Goal: Transaction & Acquisition: Purchase product/service

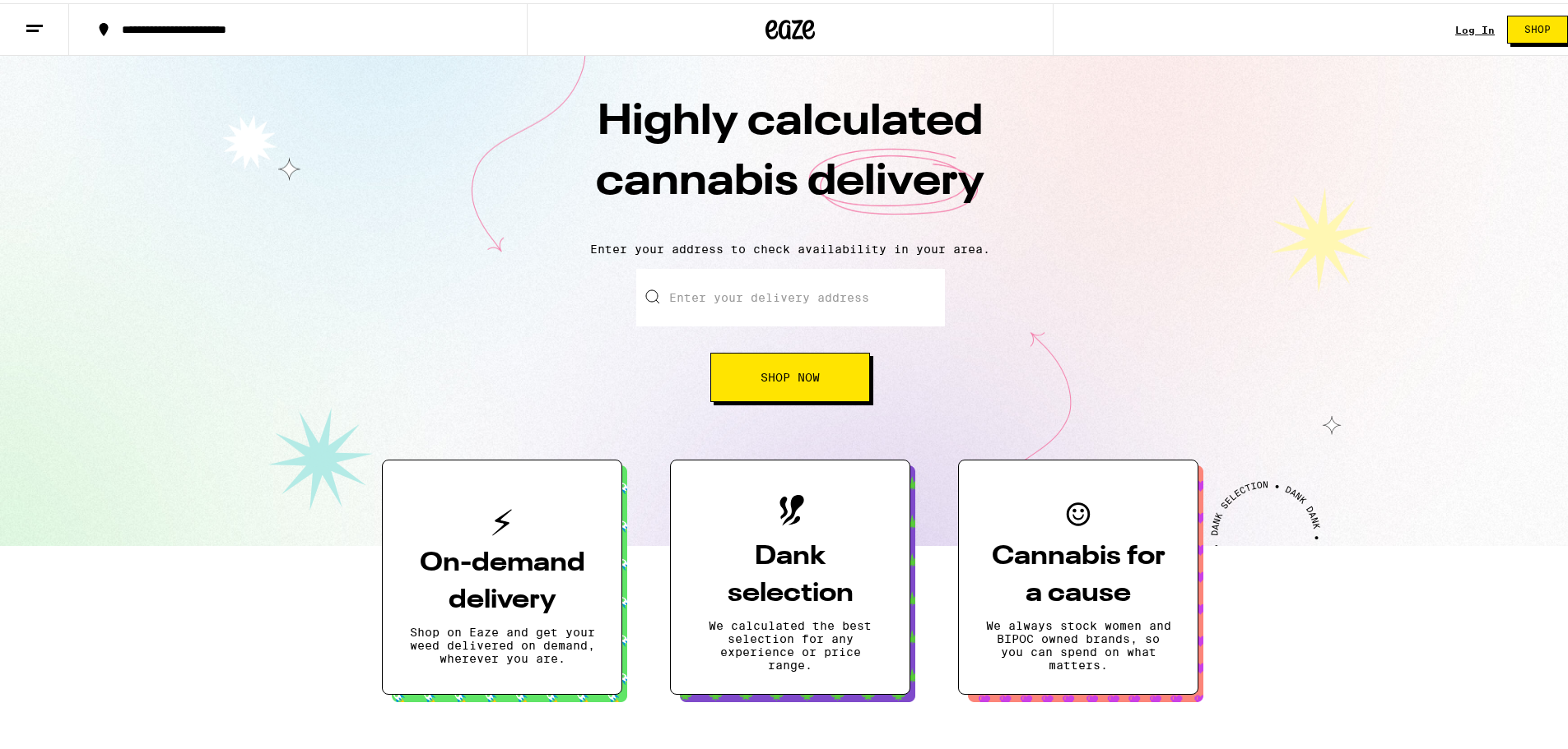
click at [1455, 33] on div "Log In Shop" at bounding box center [1518, 26] width 125 height 53
click at [1459, 28] on link "Log In" at bounding box center [1475, 26] width 39 height 11
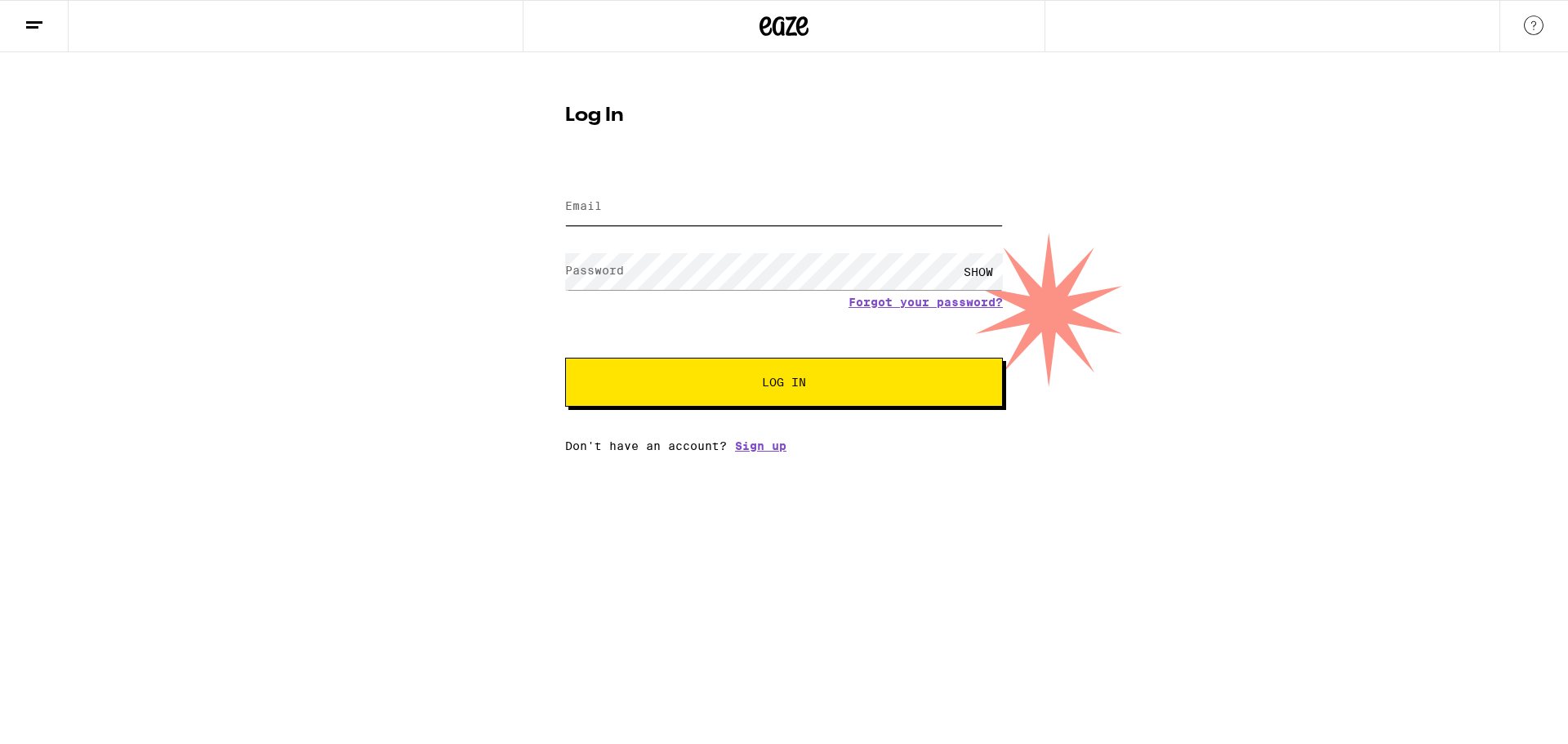
click at [651, 211] on input "Email" at bounding box center [784, 207] width 438 height 36
type input "[EMAIL_ADDRESS][DOMAIN_NAME]"
click at [605, 275] on label "Password" at bounding box center [594, 269] width 58 height 13
click at [565, 358] on button "Log In" at bounding box center [784, 382] width 438 height 49
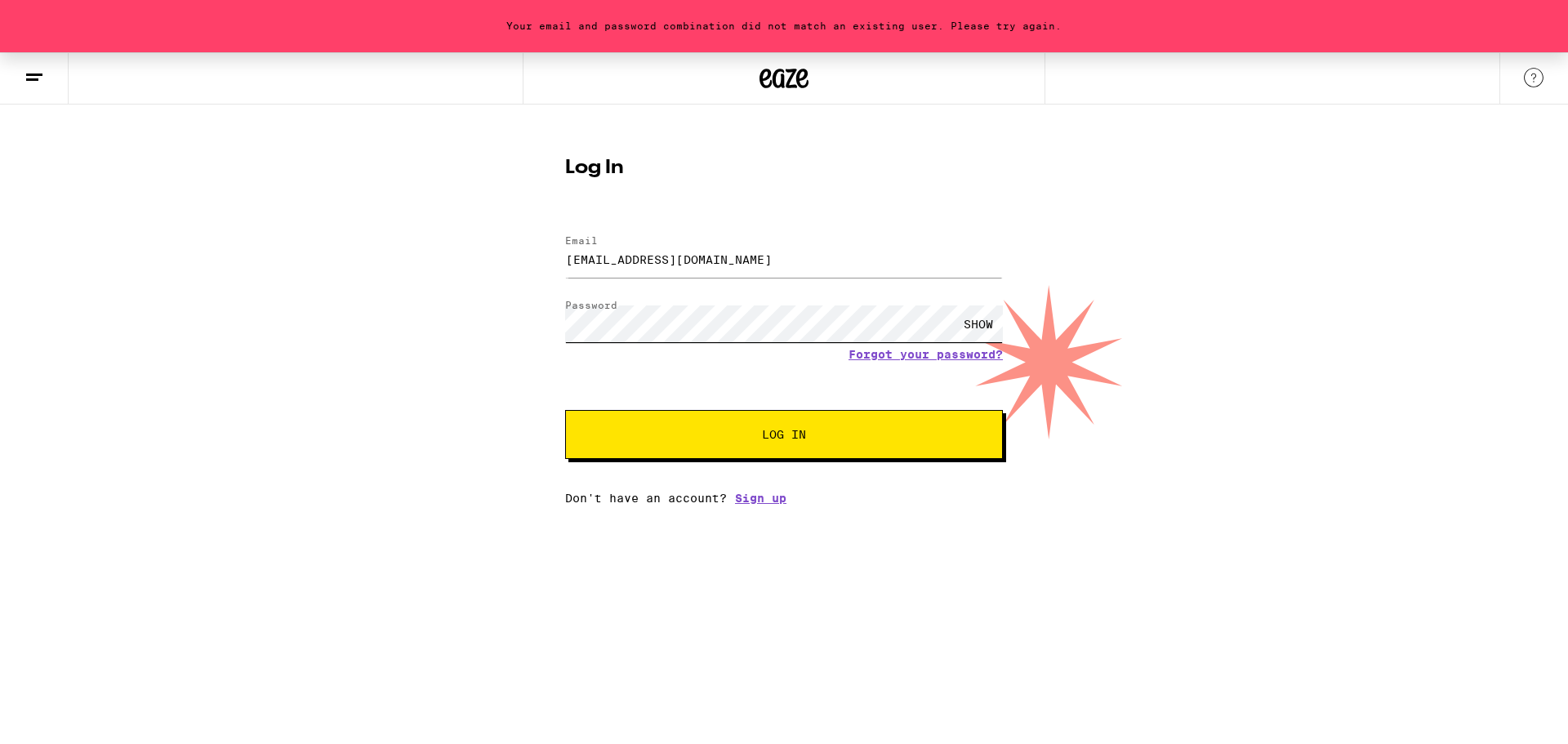
click at [565, 410] on button "Log In" at bounding box center [784, 435] width 438 height 49
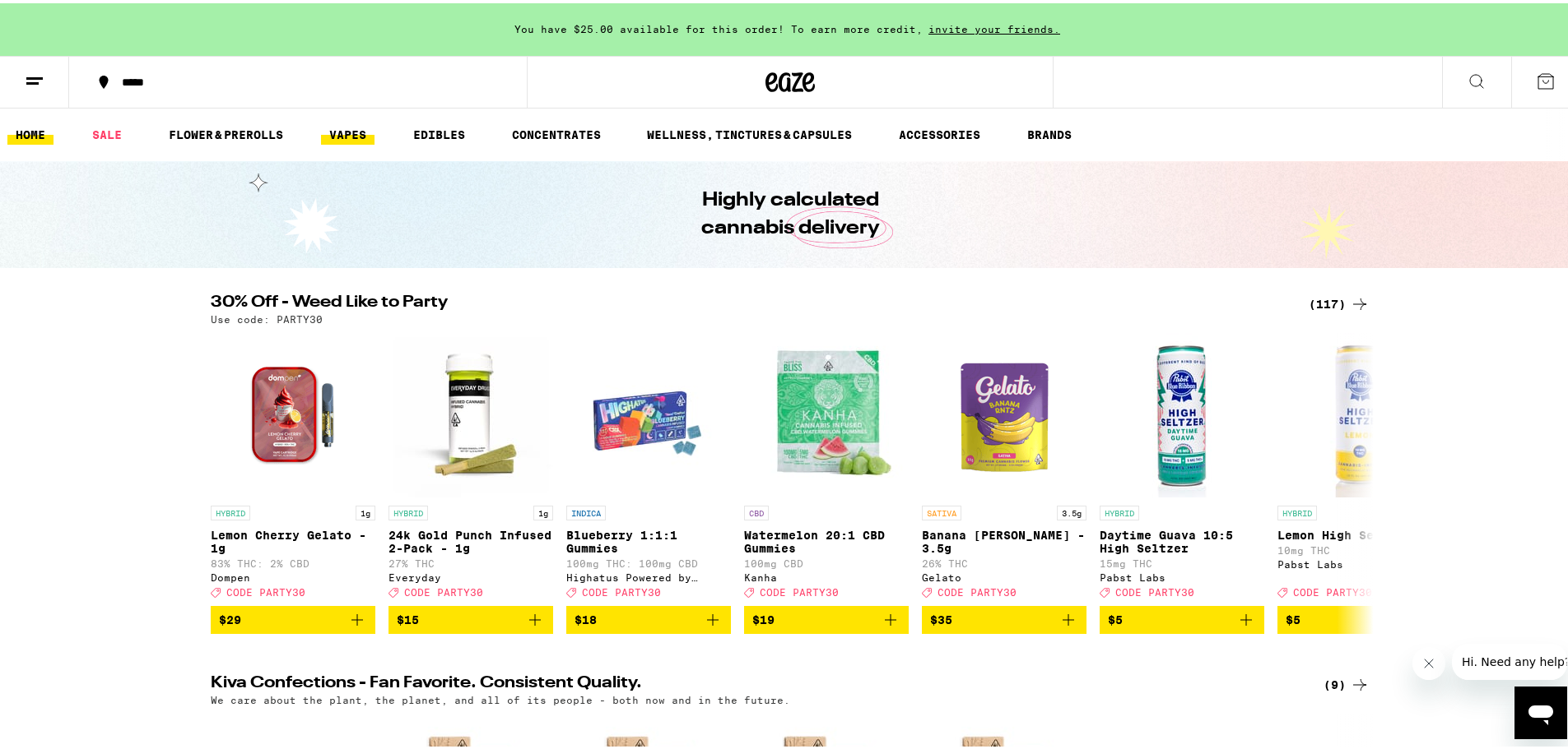
click at [352, 132] on link "VAPES" at bounding box center [347, 131] width 54 height 20
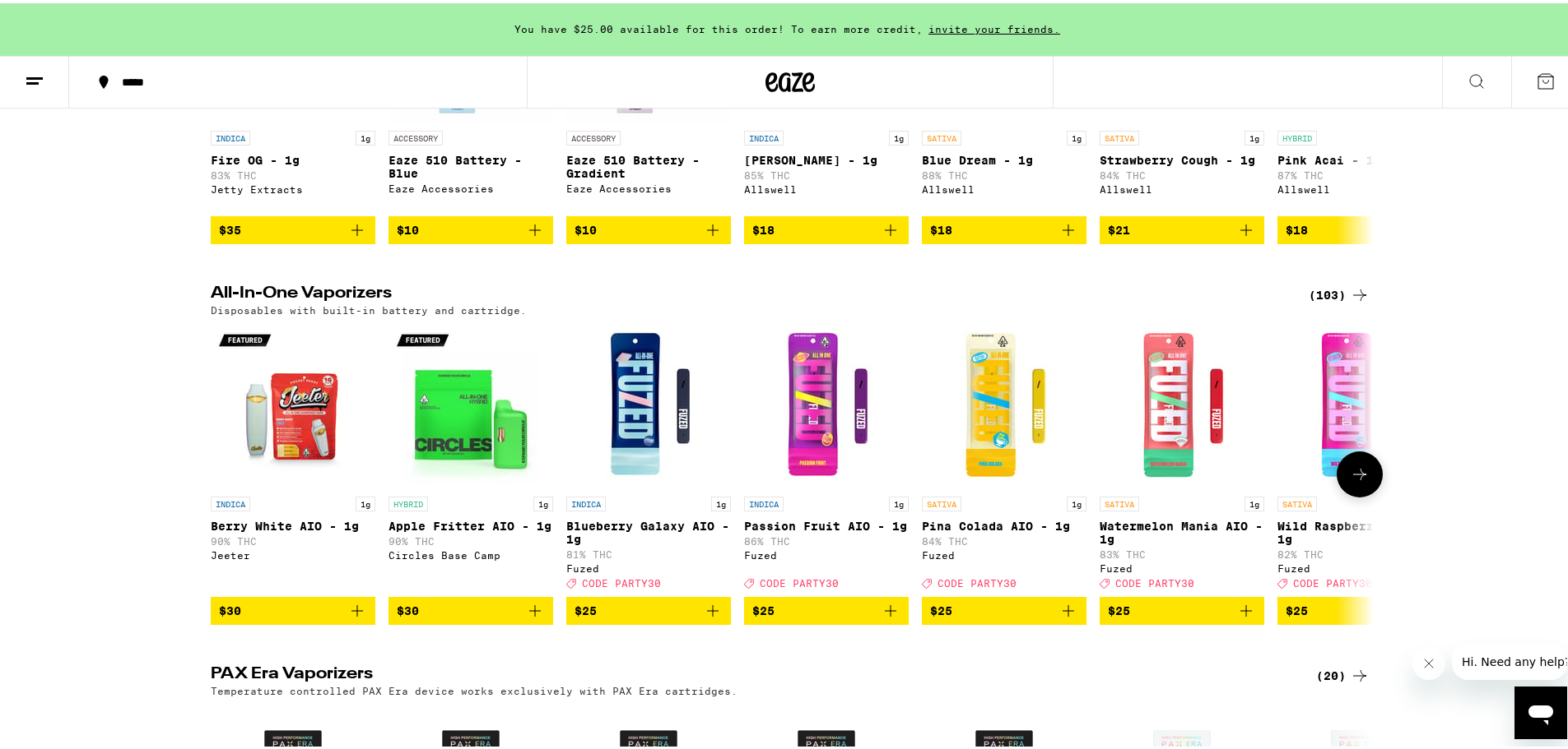
scroll to position [411, 0]
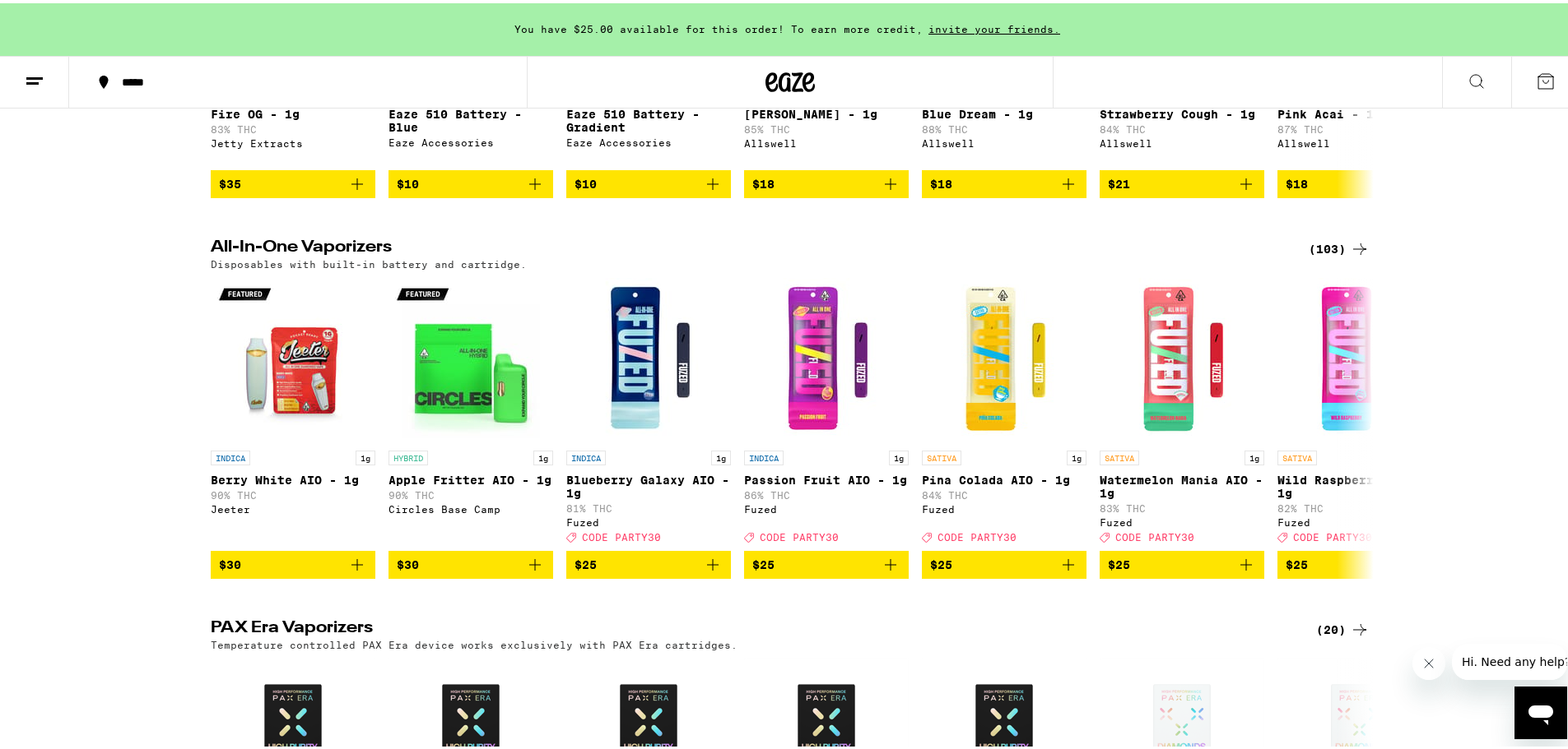
click at [1349, 254] on icon at bounding box center [1359, 246] width 20 height 20
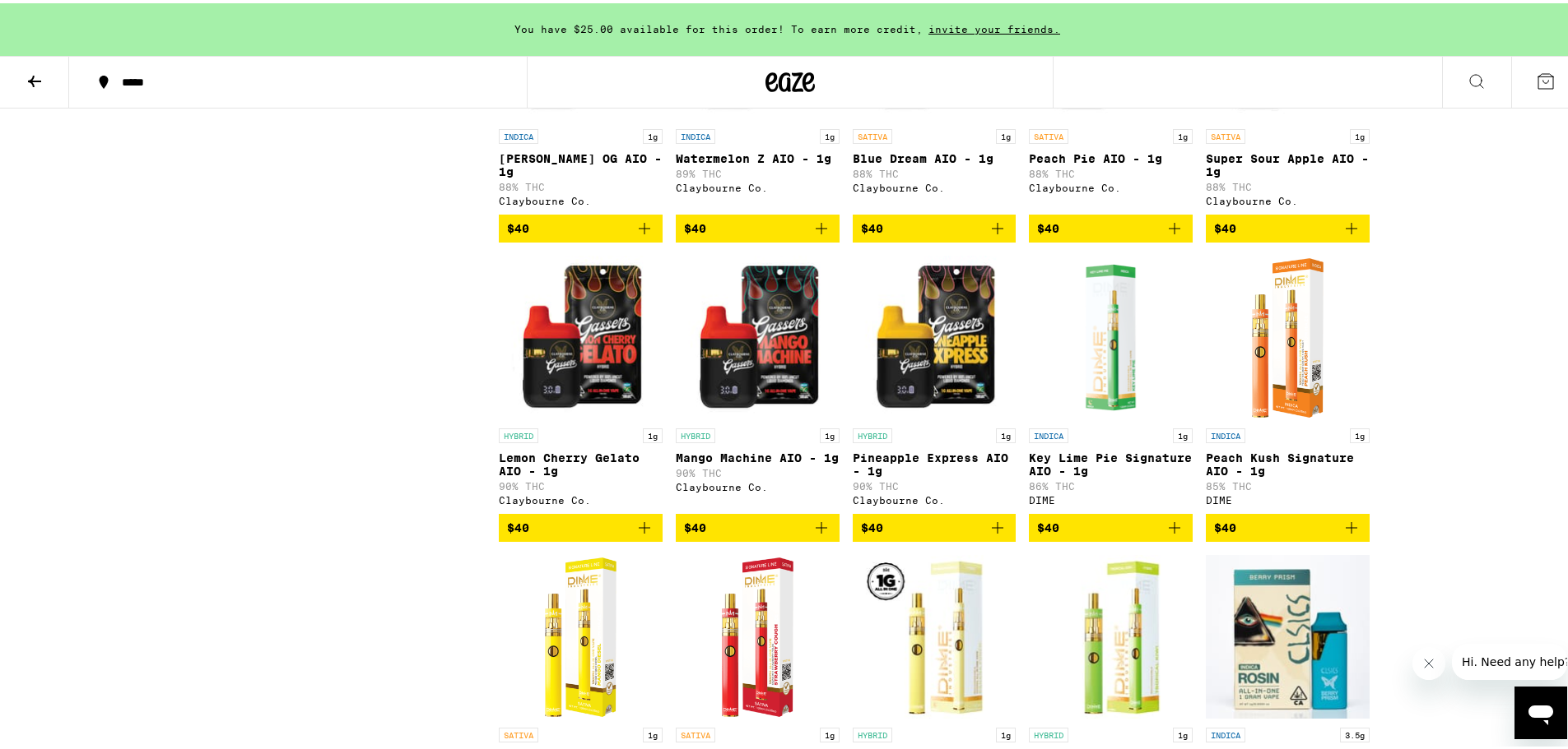
scroll to position [5097, 0]
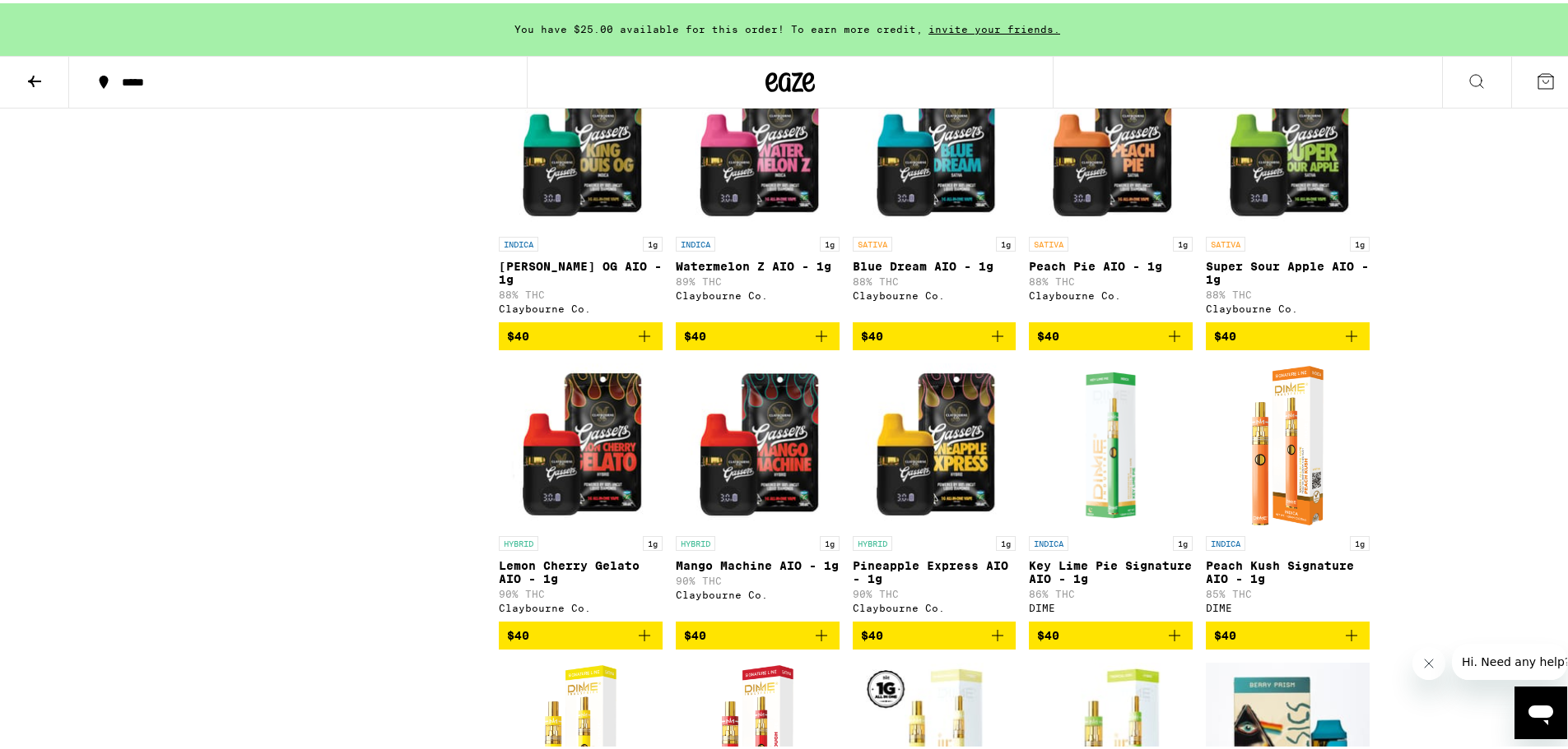
click at [586, 225] on img "Open page for King Louis OG AIO - 1g from Claybourne Co." at bounding box center [580, 142] width 164 height 165
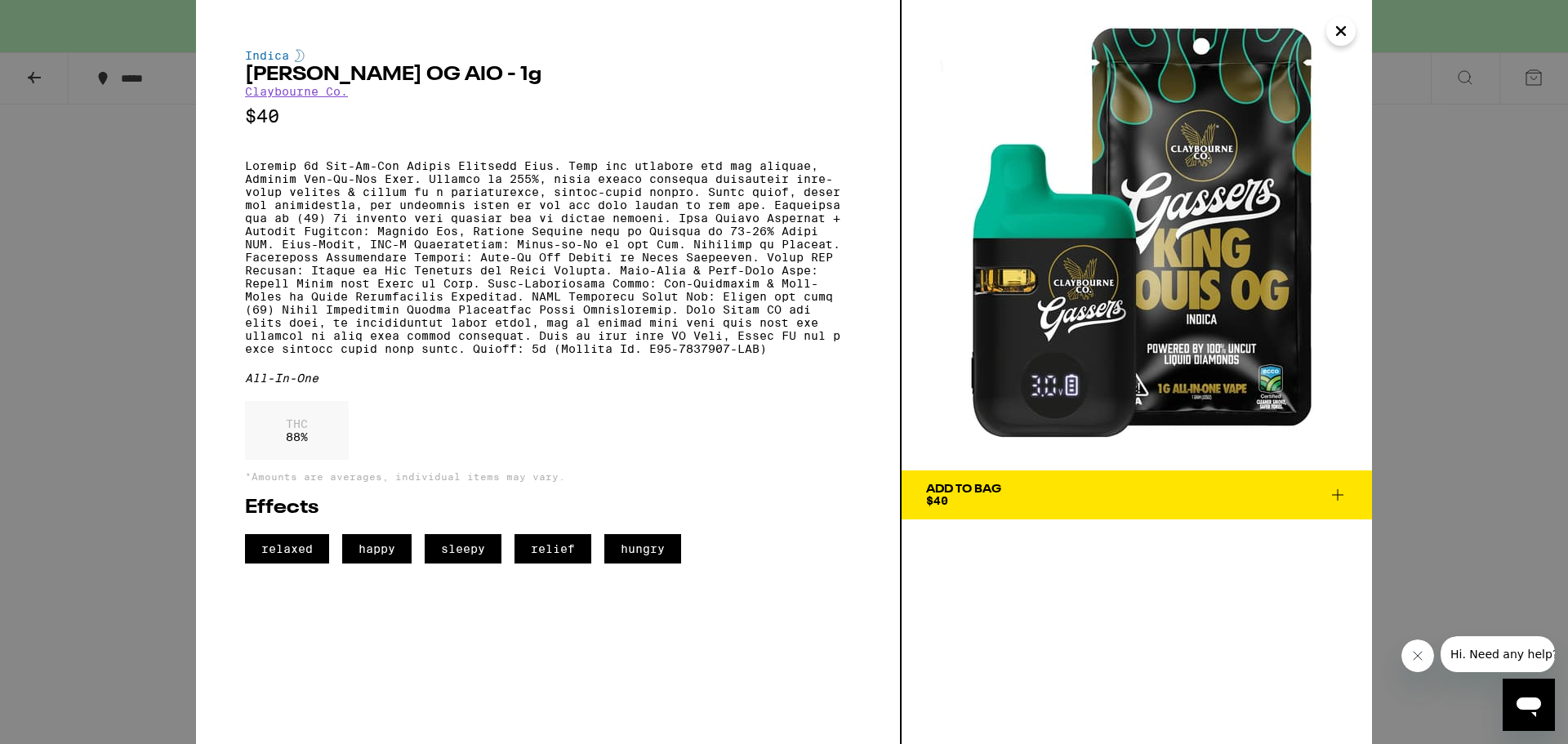
click at [1019, 497] on span "Add To Bag $40" at bounding box center [1137, 495] width 422 height 23
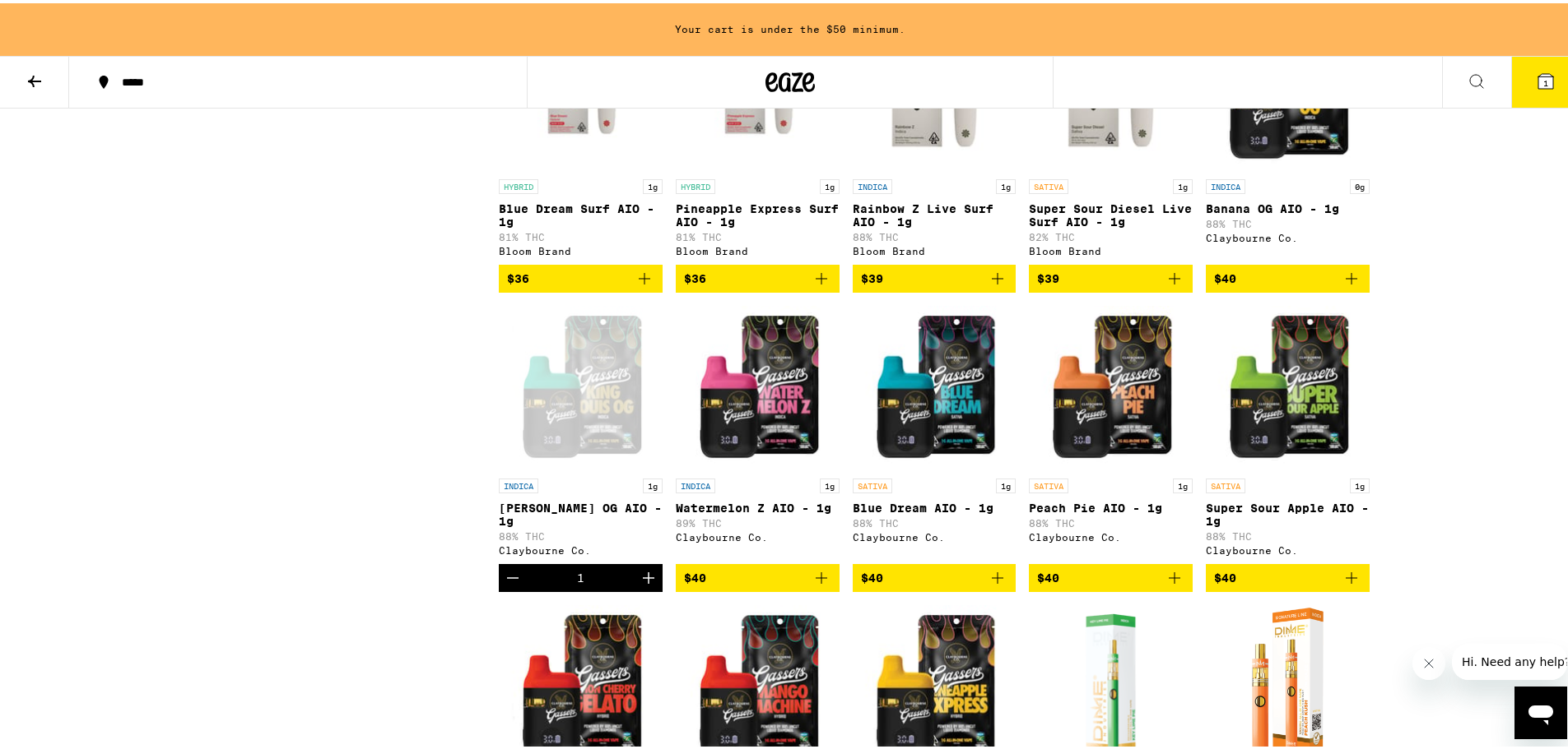
scroll to position [4686, 0]
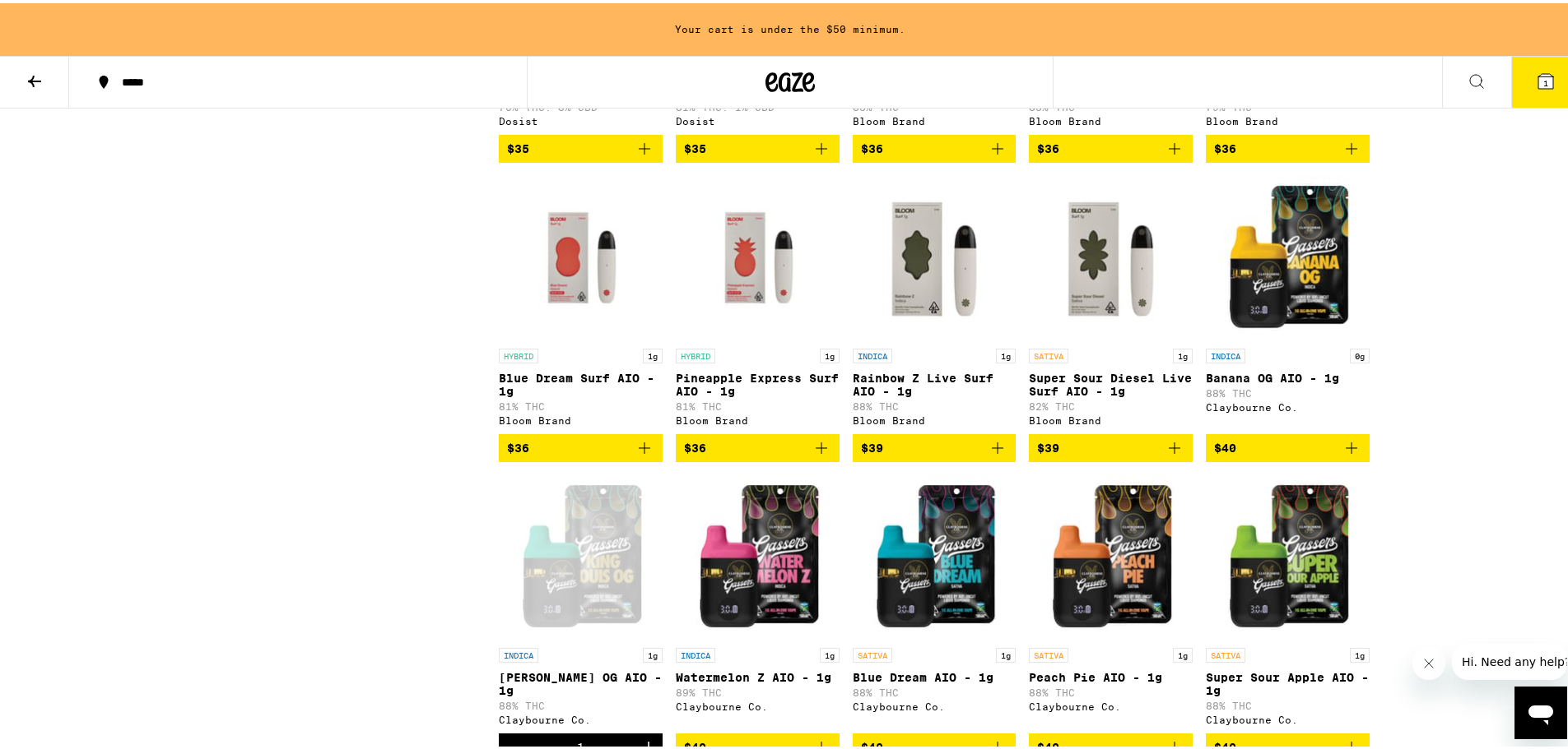
click at [53, 83] on button at bounding box center [34, 79] width 69 height 52
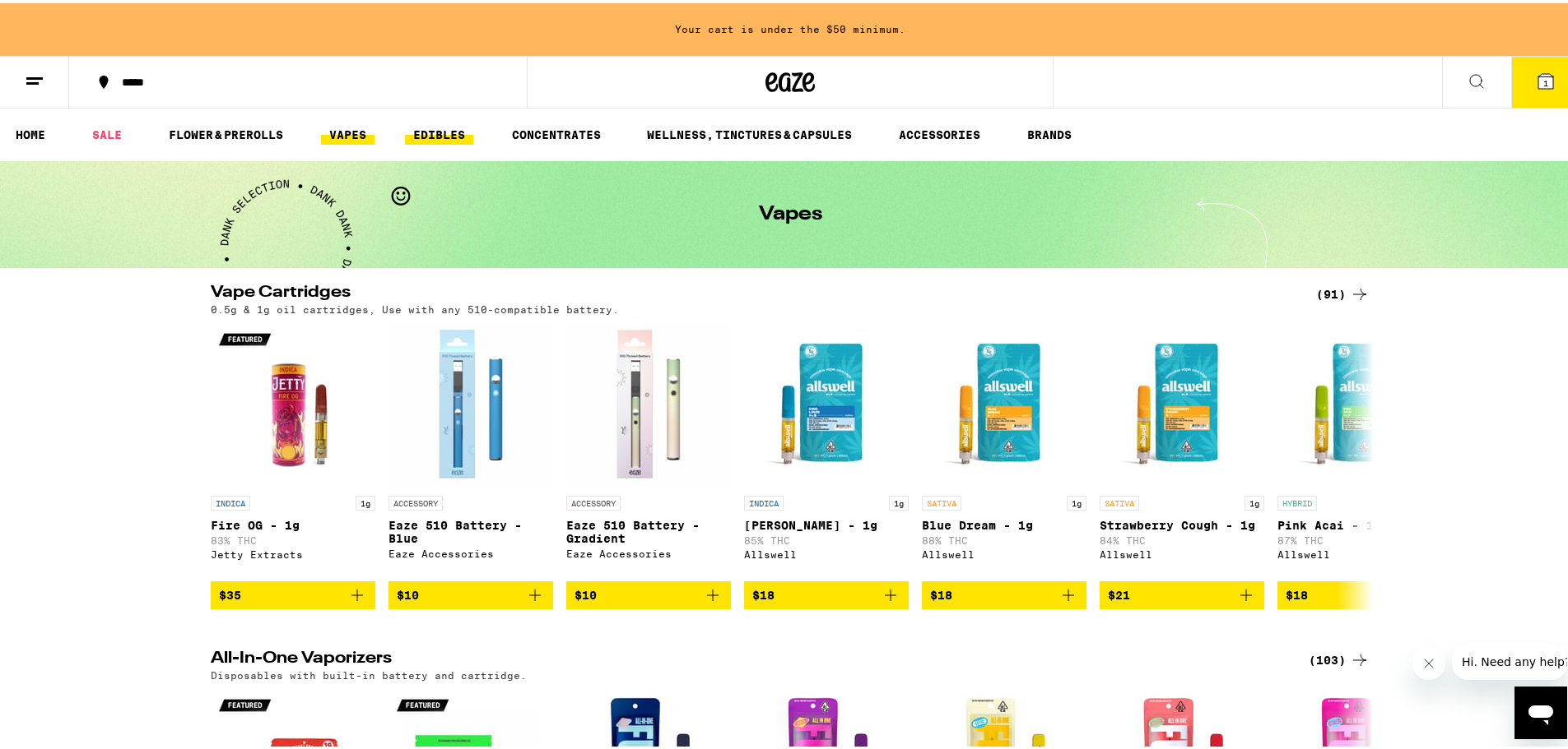
click at [420, 137] on link "EDIBLES" at bounding box center [439, 131] width 68 height 20
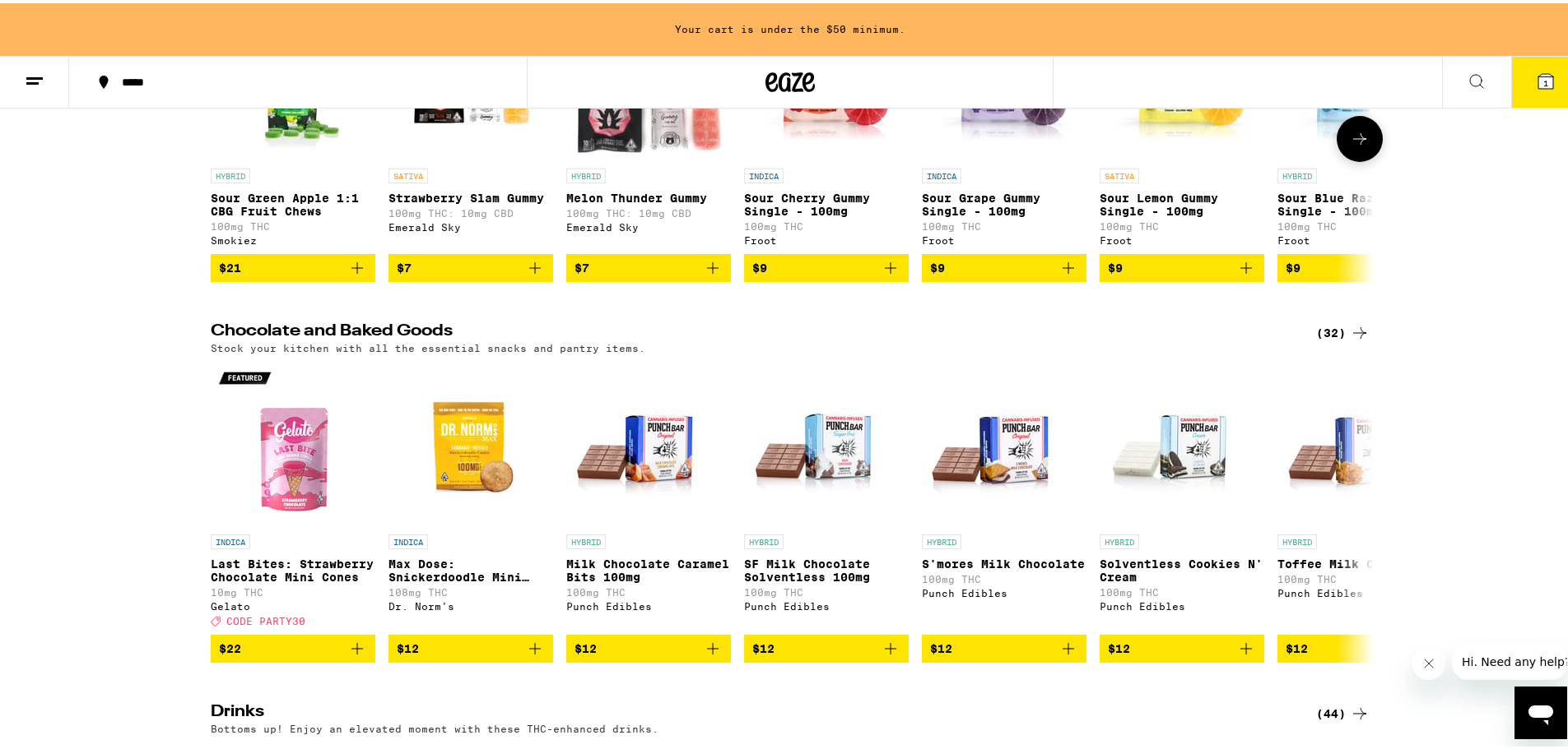
scroll to position [329, 0]
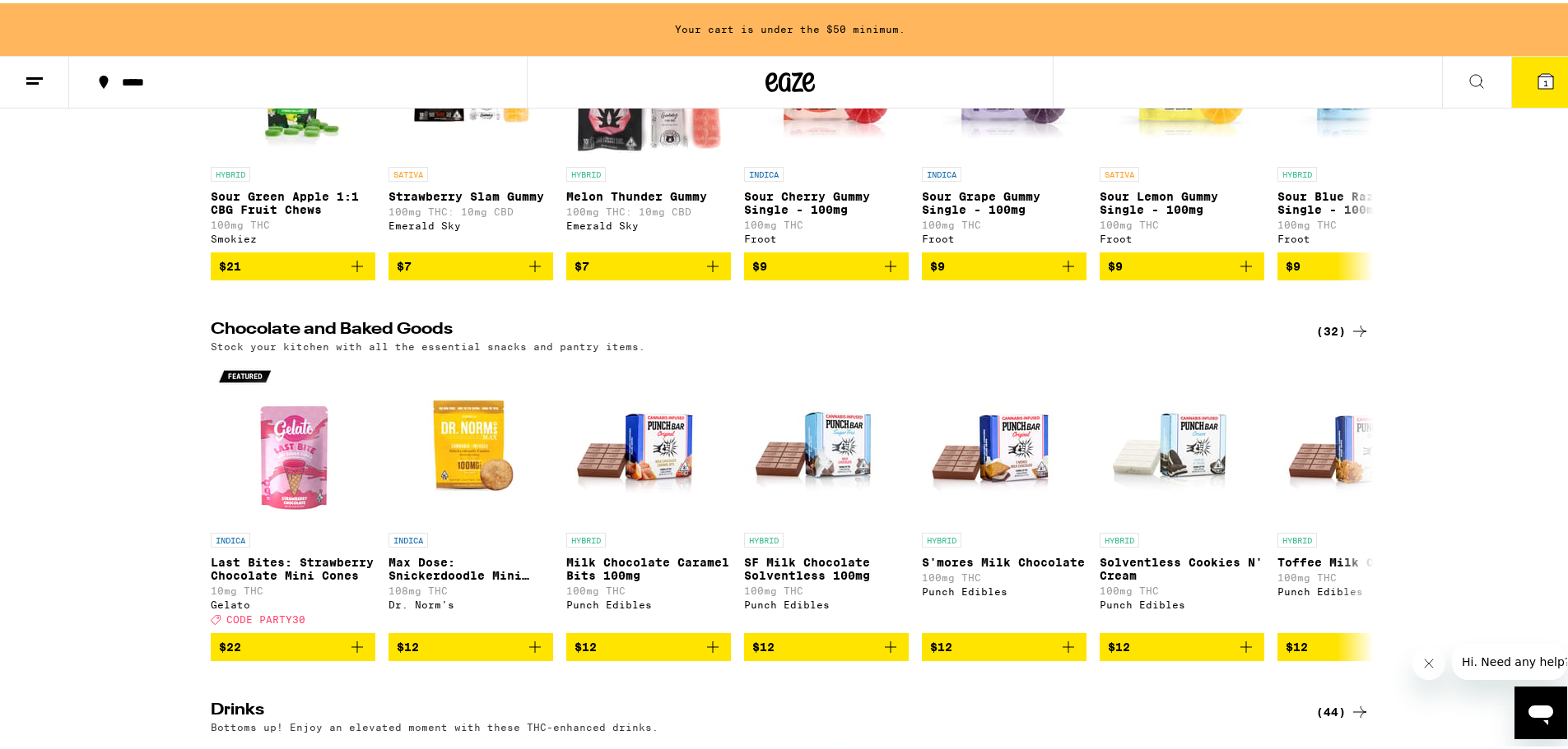
click at [1320, 335] on div "(32)" at bounding box center [1343, 328] width 54 height 20
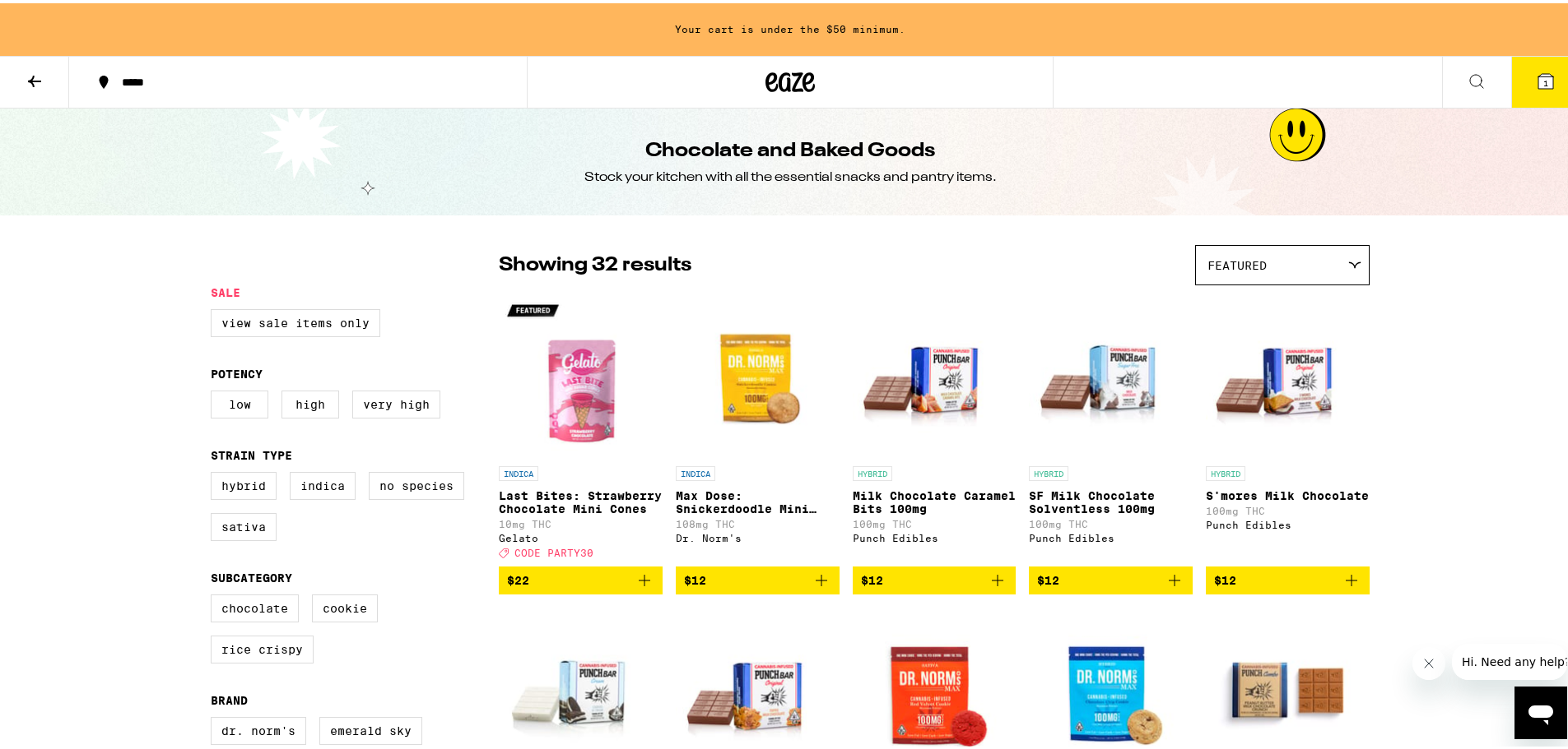
click at [48, 67] on button at bounding box center [34, 79] width 69 height 52
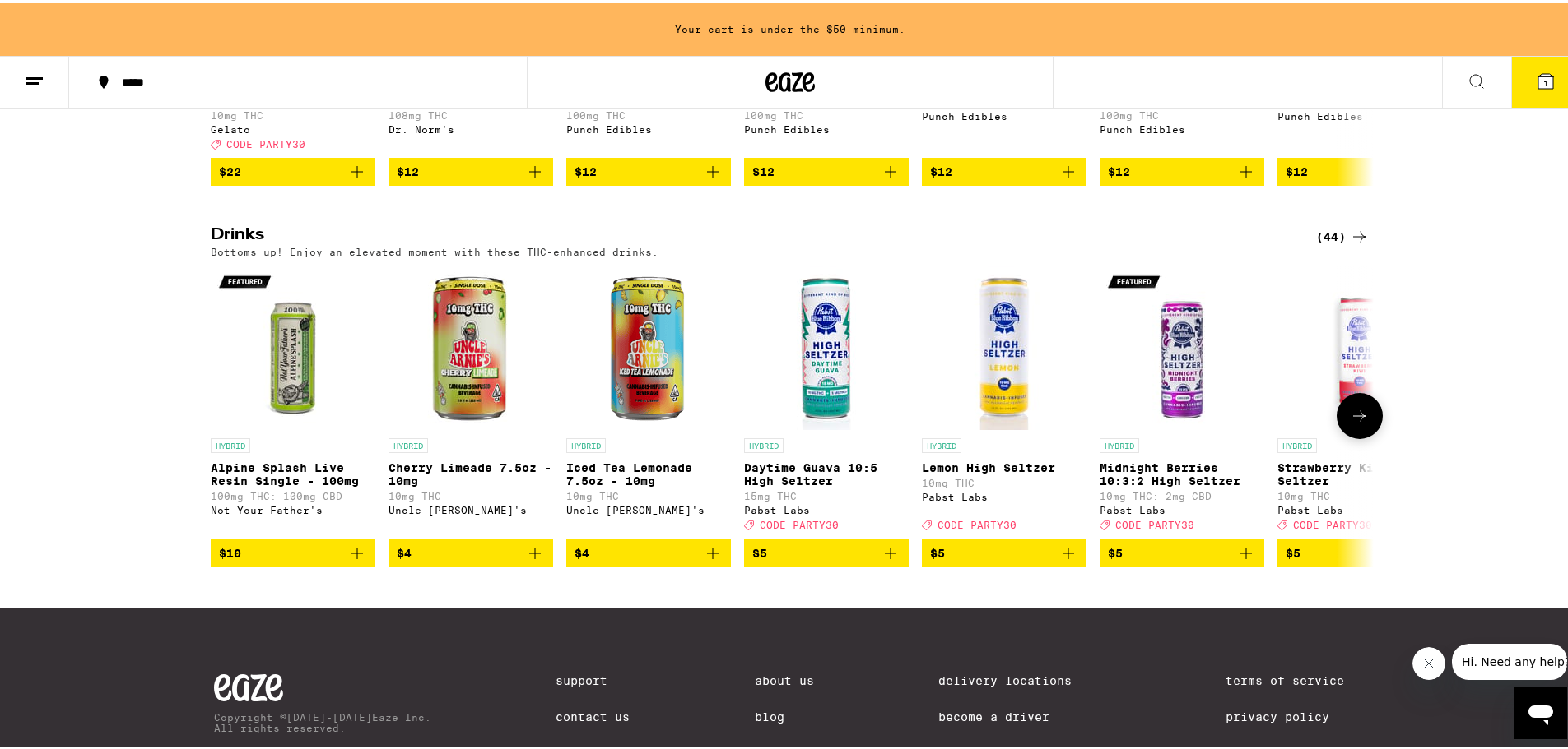
scroll to position [801, 0]
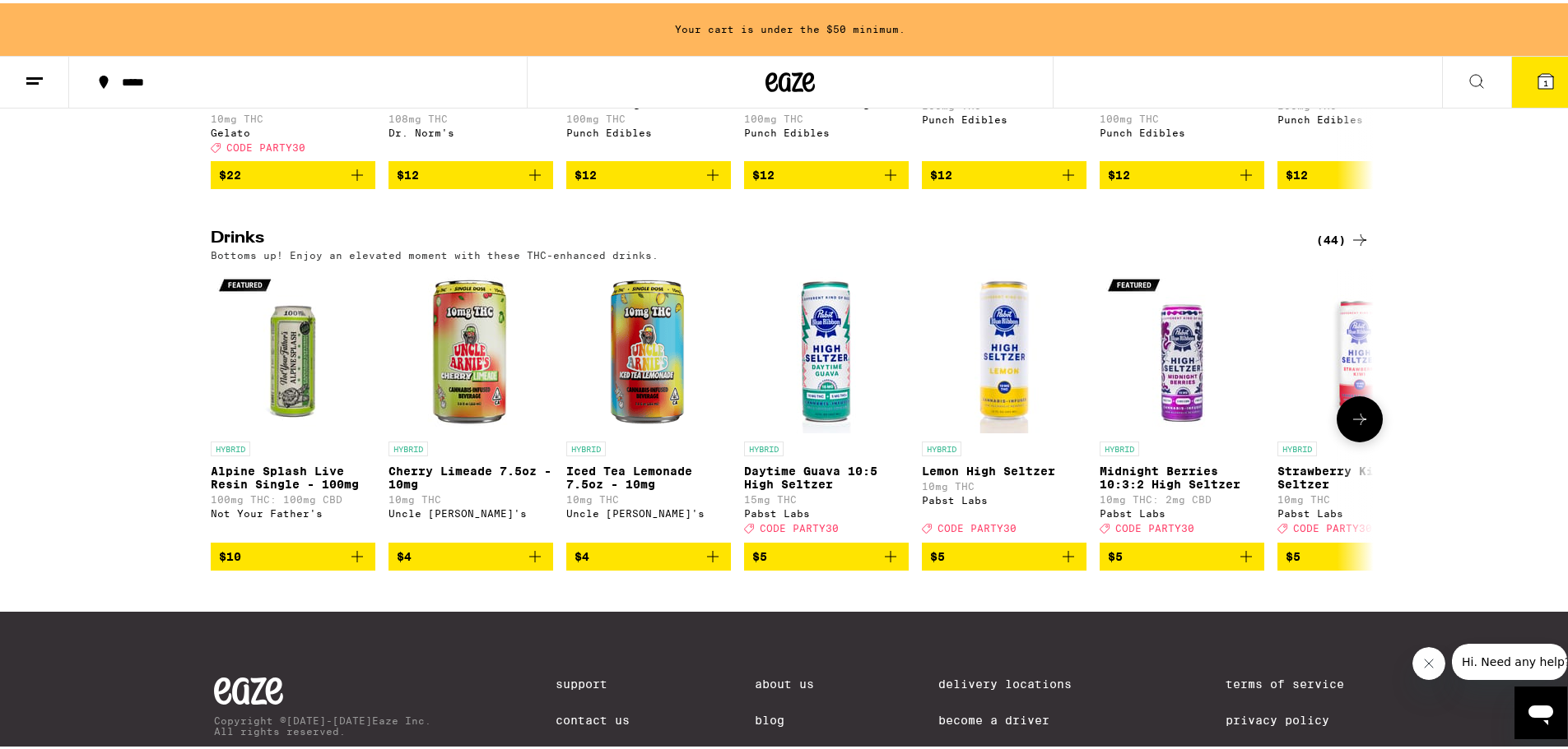
click at [1349, 426] on icon at bounding box center [1359, 415] width 20 height 20
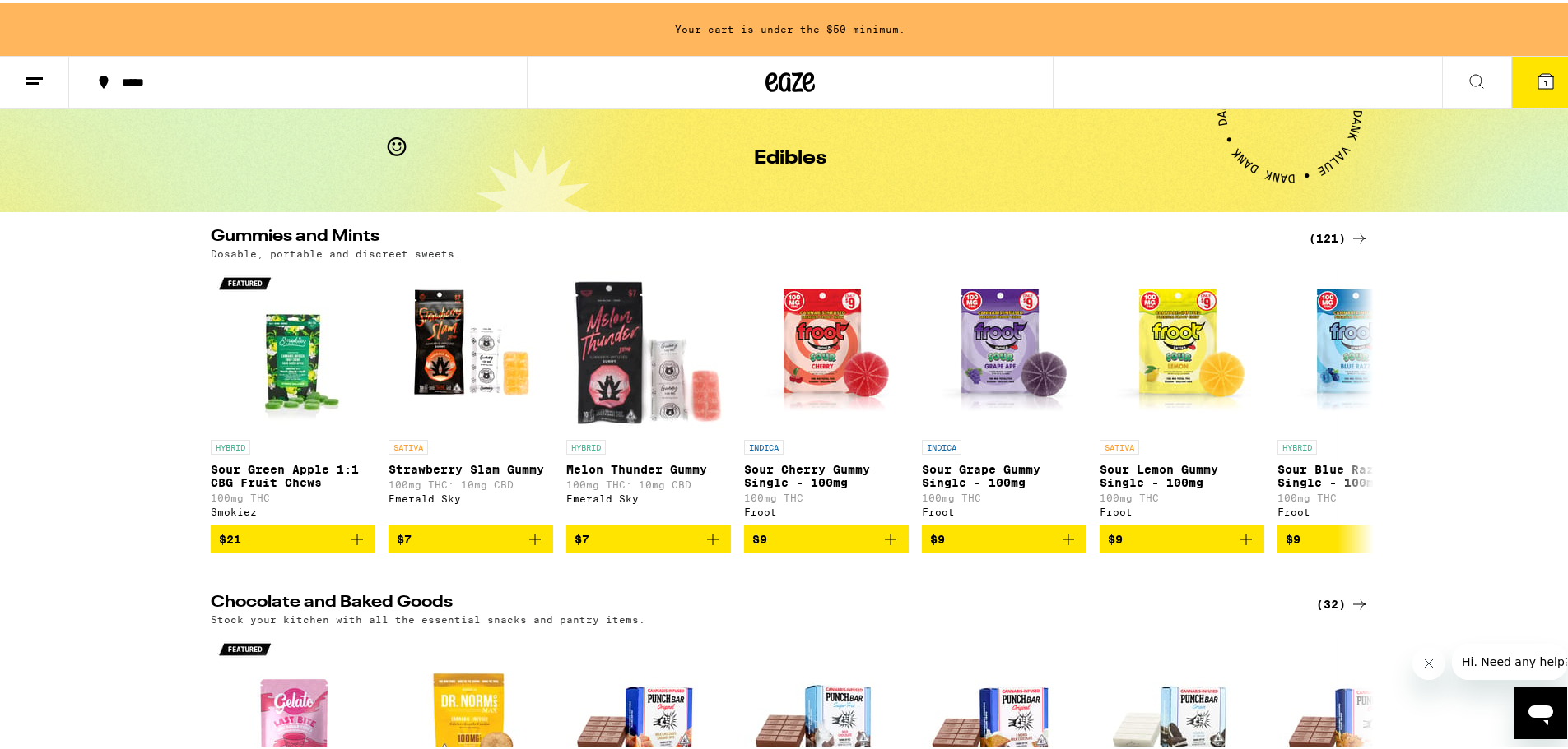
scroll to position [0, 0]
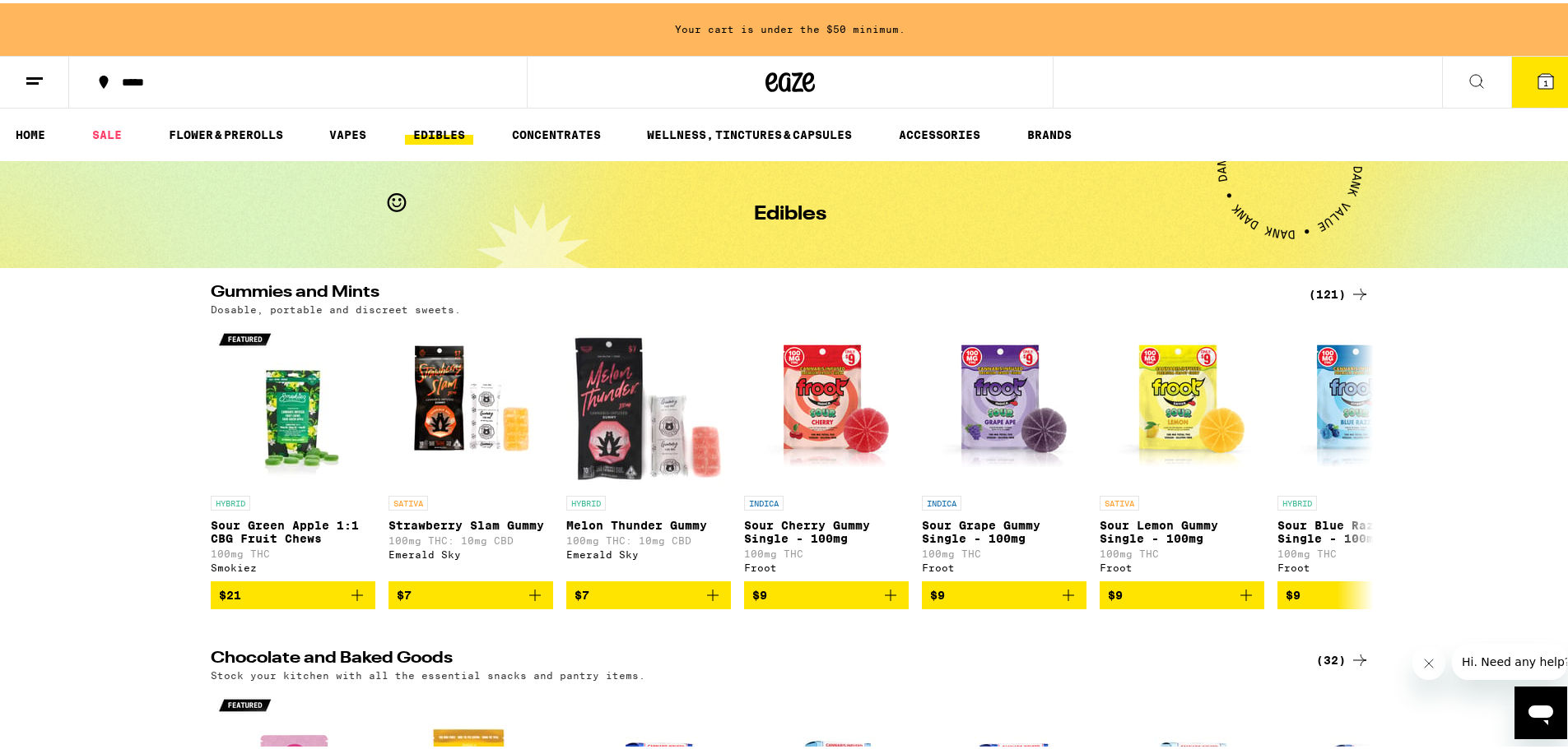
click at [219, 142] on ul "HOME SALE FLOWER & PREROLLS VAPES EDIBLES CONCENTRATES WELLNESS, TINCTURES & CA…" at bounding box center [790, 131] width 1580 height 53
click at [225, 136] on link "FLOWER & PREROLLS" at bounding box center [225, 131] width 131 height 20
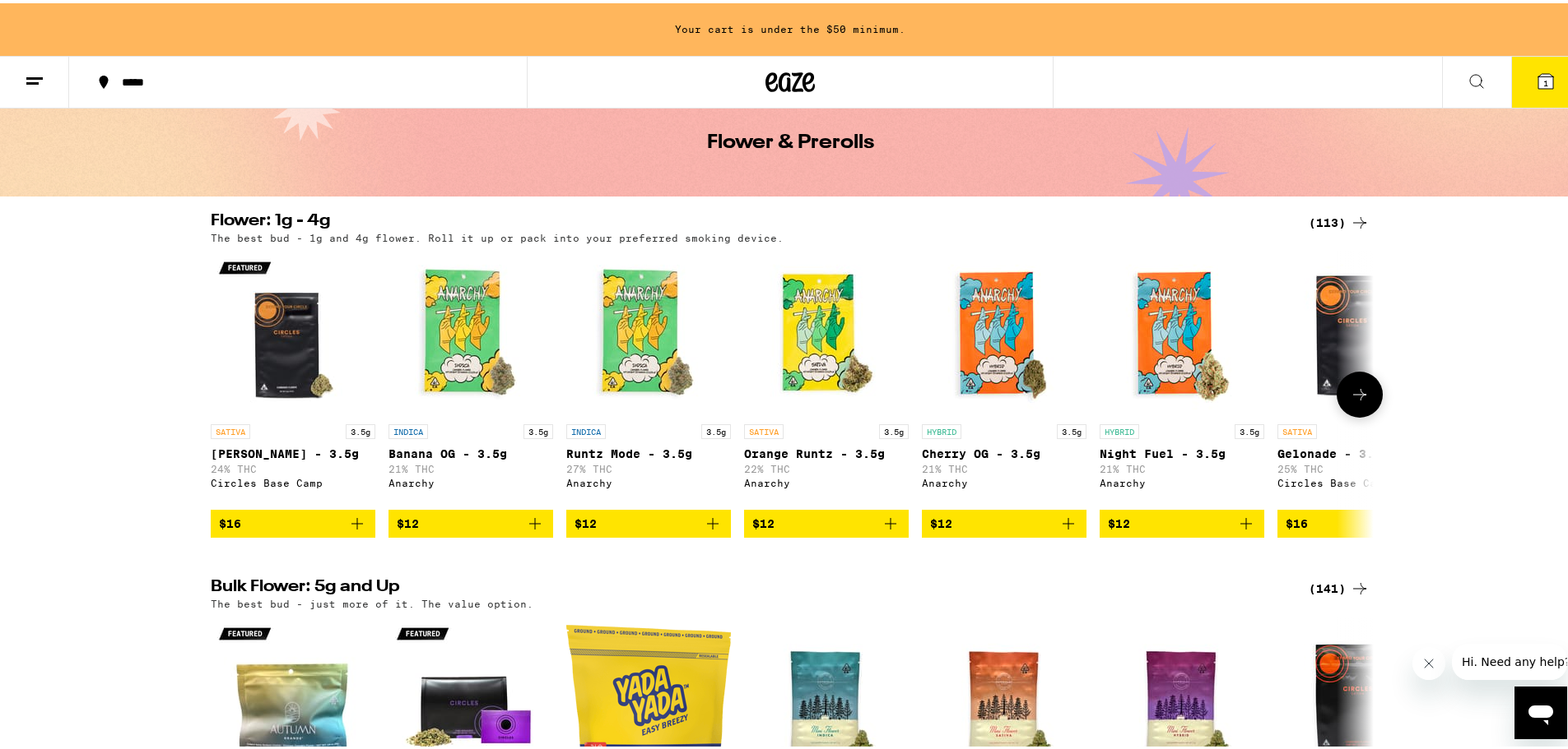
scroll to position [165, 0]
